Goal: Task Accomplishment & Management: Complete application form

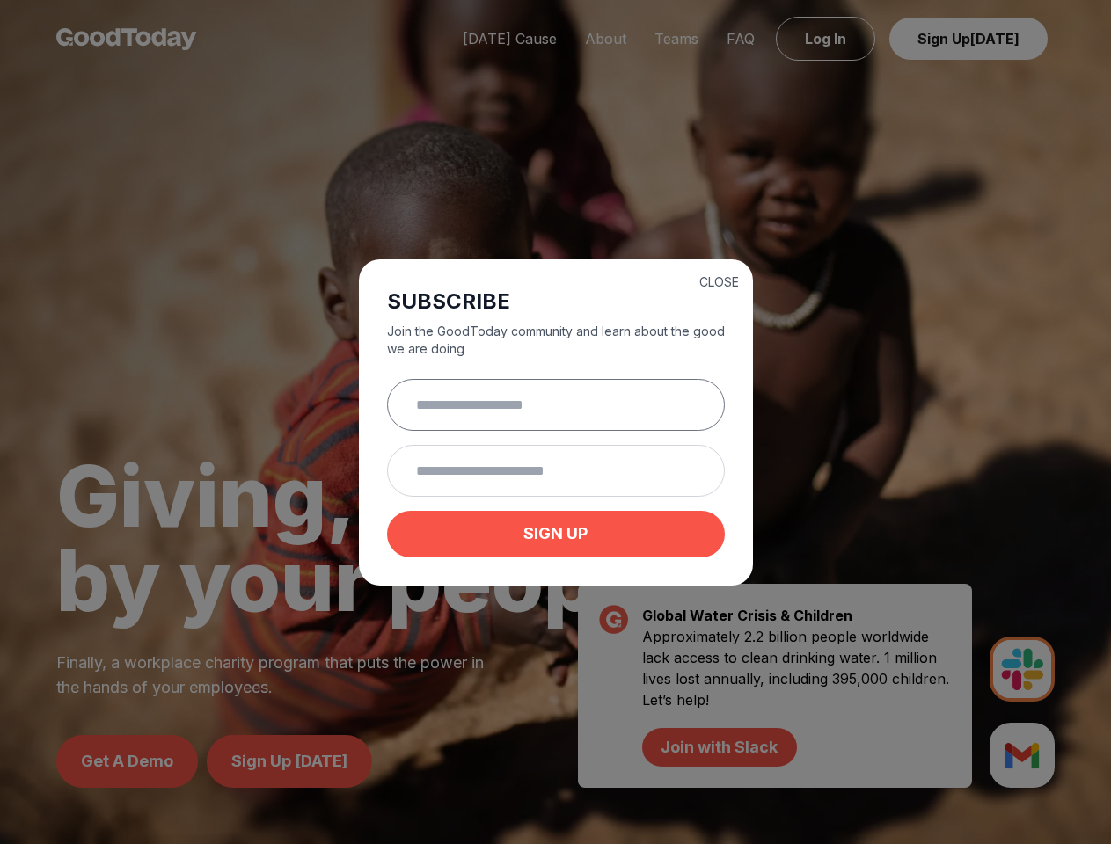
click at [555, 422] on input "text" at bounding box center [556, 405] width 338 height 52
click at [718, 280] on button "CLOSE" at bounding box center [719, 282] width 40 height 18
